Goal: Navigation & Orientation: Find specific page/section

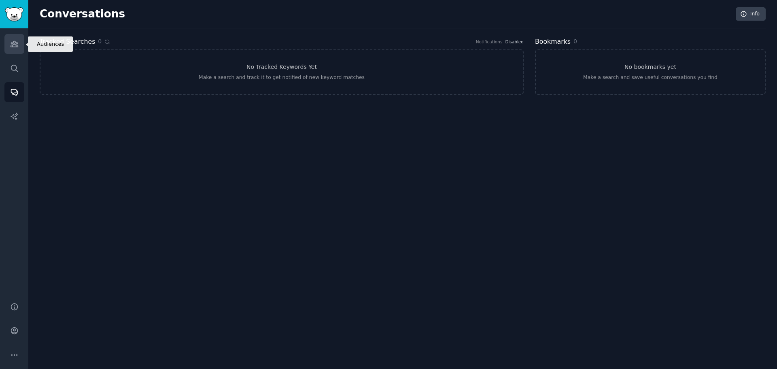
click at [15, 42] on icon "Sidebar" at bounding box center [14, 44] width 9 height 9
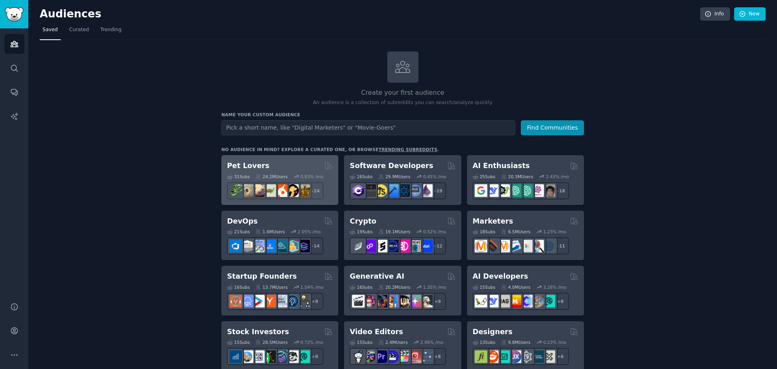
click at [255, 166] on h2 "Pet Lovers" at bounding box center [248, 166] width 43 height 10
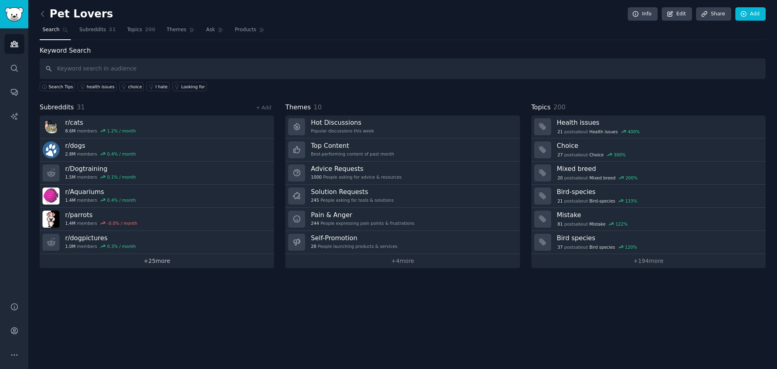
click at [159, 264] on link "+ 25 more" at bounding box center [157, 261] width 234 height 14
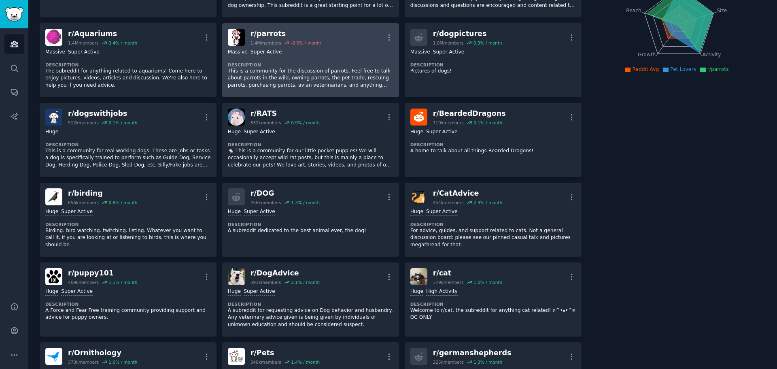
scroll to position [121, 0]
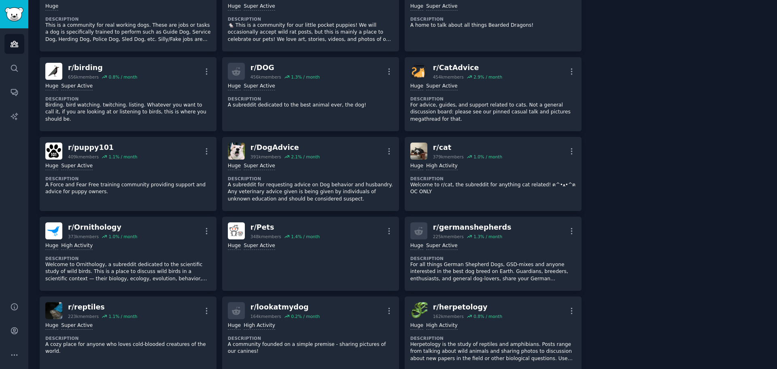
scroll to position [243, 0]
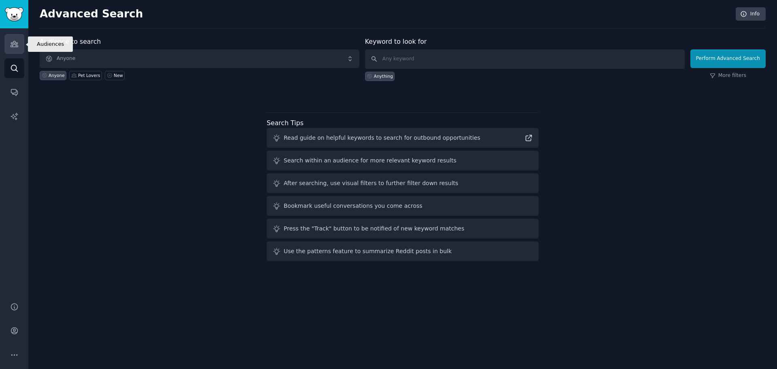
click at [15, 41] on icon "Sidebar" at bounding box center [14, 44] width 7 height 6
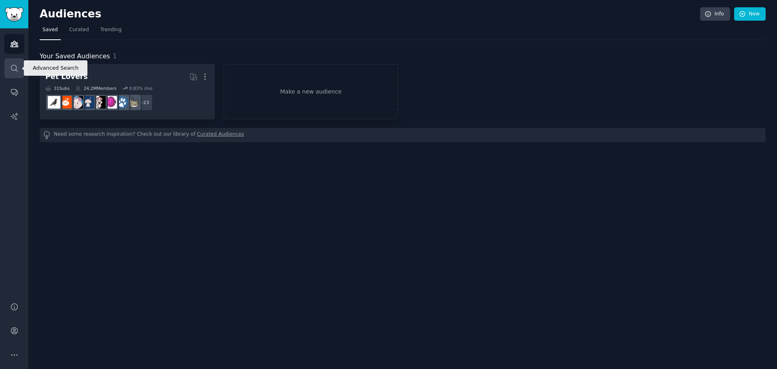
click at [15, 72] on icon "Sidebar" at bounding box center [14, 68] width 9 height 9
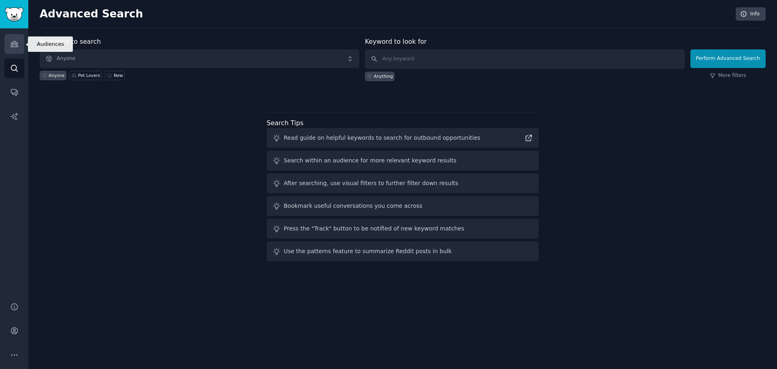
click at [21, 45] on link "Audiences" at bounding box center [14, 44] width 20 height 20
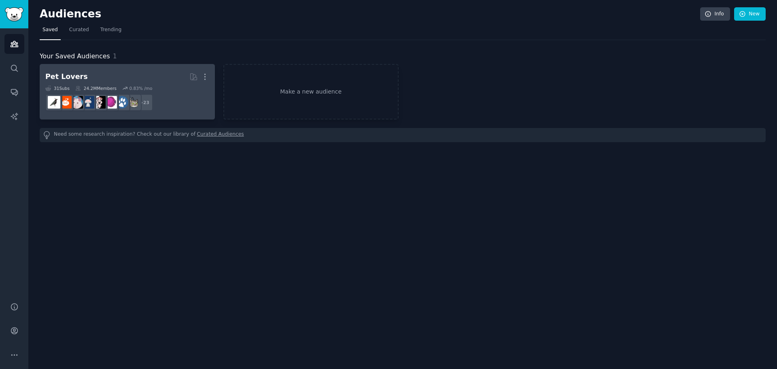
click at [170, 98] on dd "r/Dogtraining, r/dogpictures, r/DOG, r/CatAdvice, r/puppy101, r/DogAdvice, r/ca…" at bounding box center [127, 102] width 164 height 23
